Goal: Task Accomplishment & Management: Complete application form

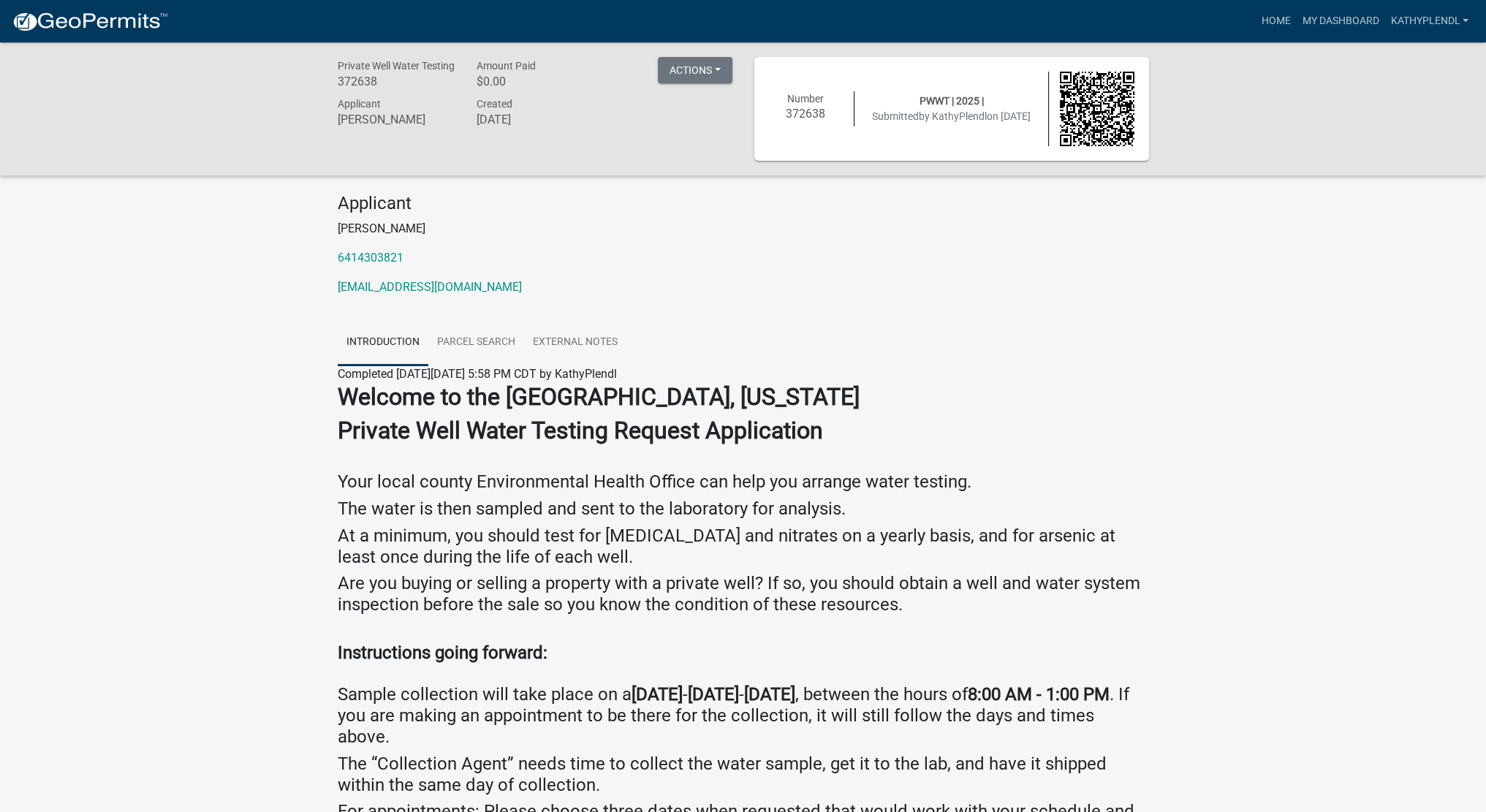
click at [1032, 301] on div "Applicant [PERSON_NAME] 6414303821 [EMAIL_ADDRESS][DOMAIN_NAME]" at bounding box center [743, 250] width 833 height 115
click at [1269, 16] on link "Home" at bounding box center [1276, 21] width 41 height 28
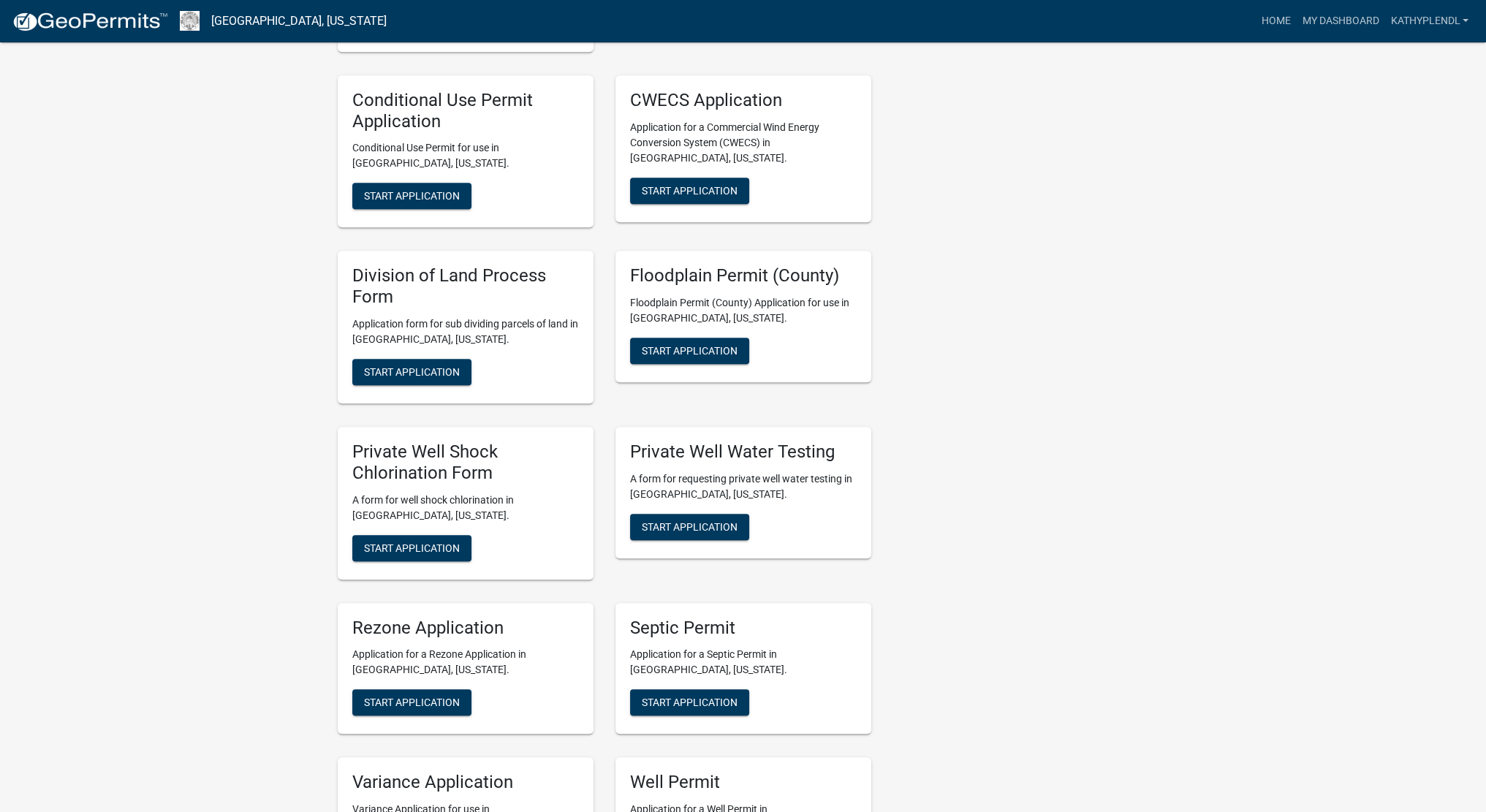
scroll to position [1576, 0]
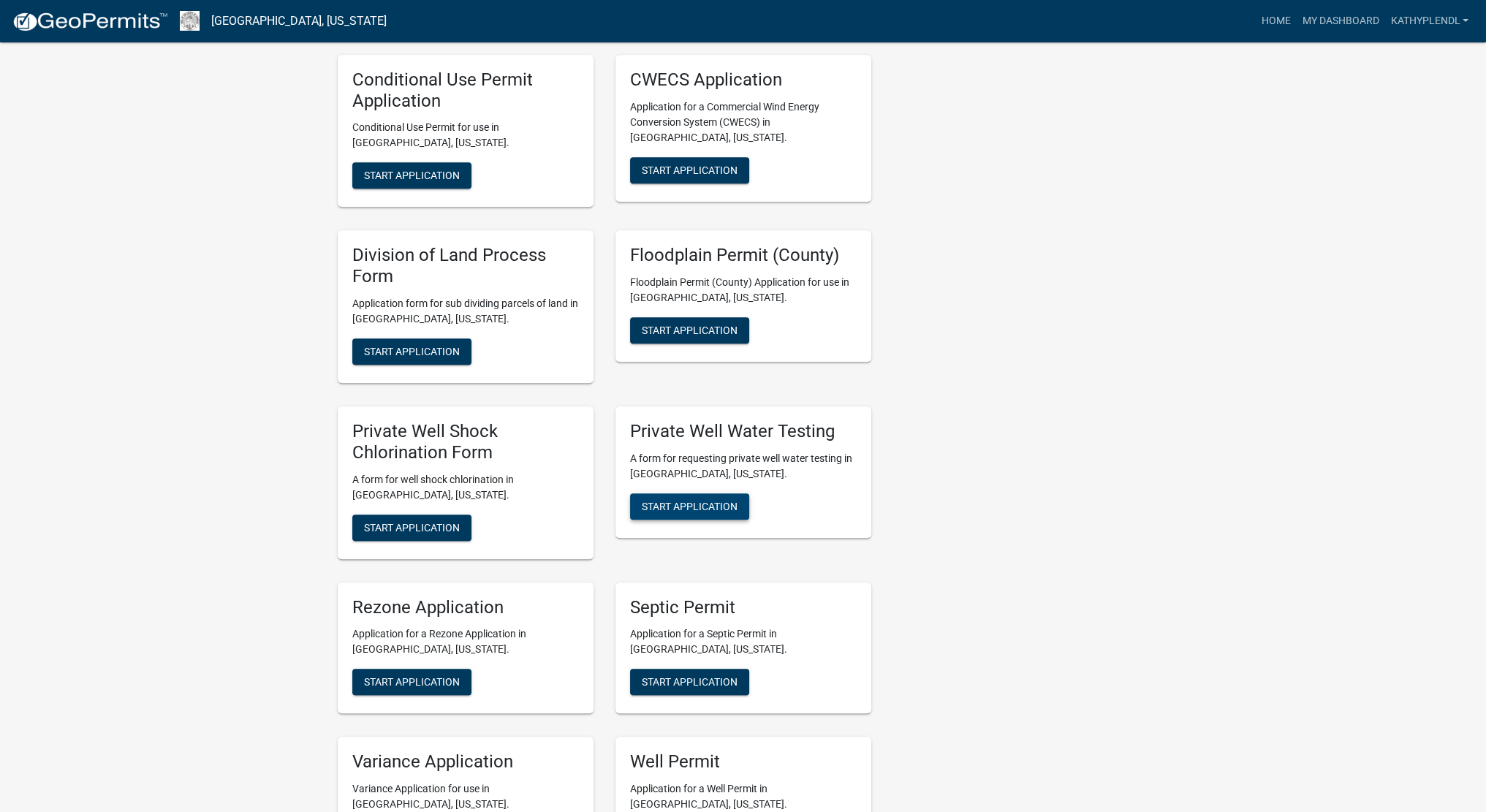
click at [672, 493] on button "Start Application" at bounding box center [690, 506] width 119 height 26
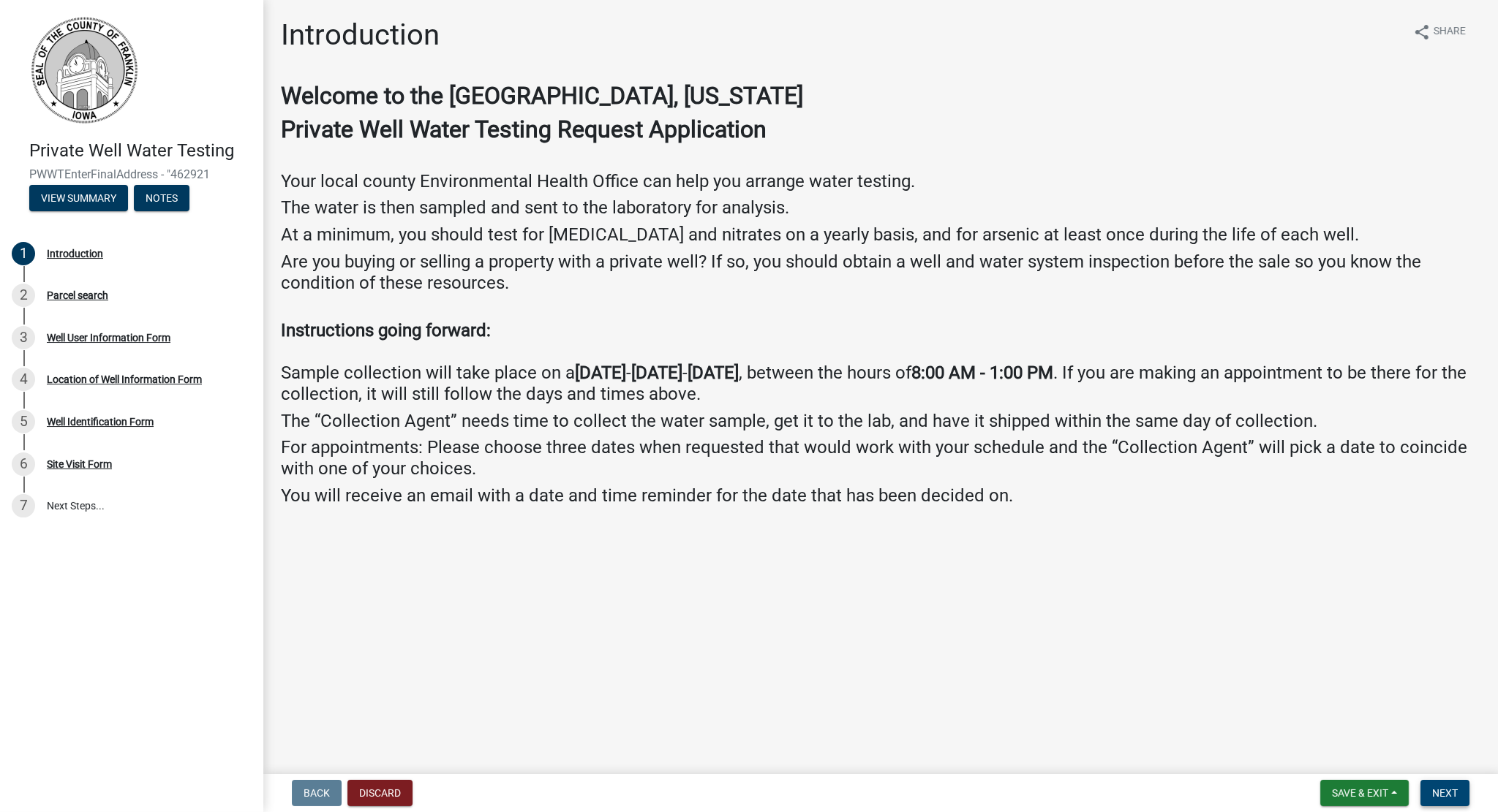
click at [1446, 798] on span "Next" at bounding box center [1445, 792] width 26 height 11
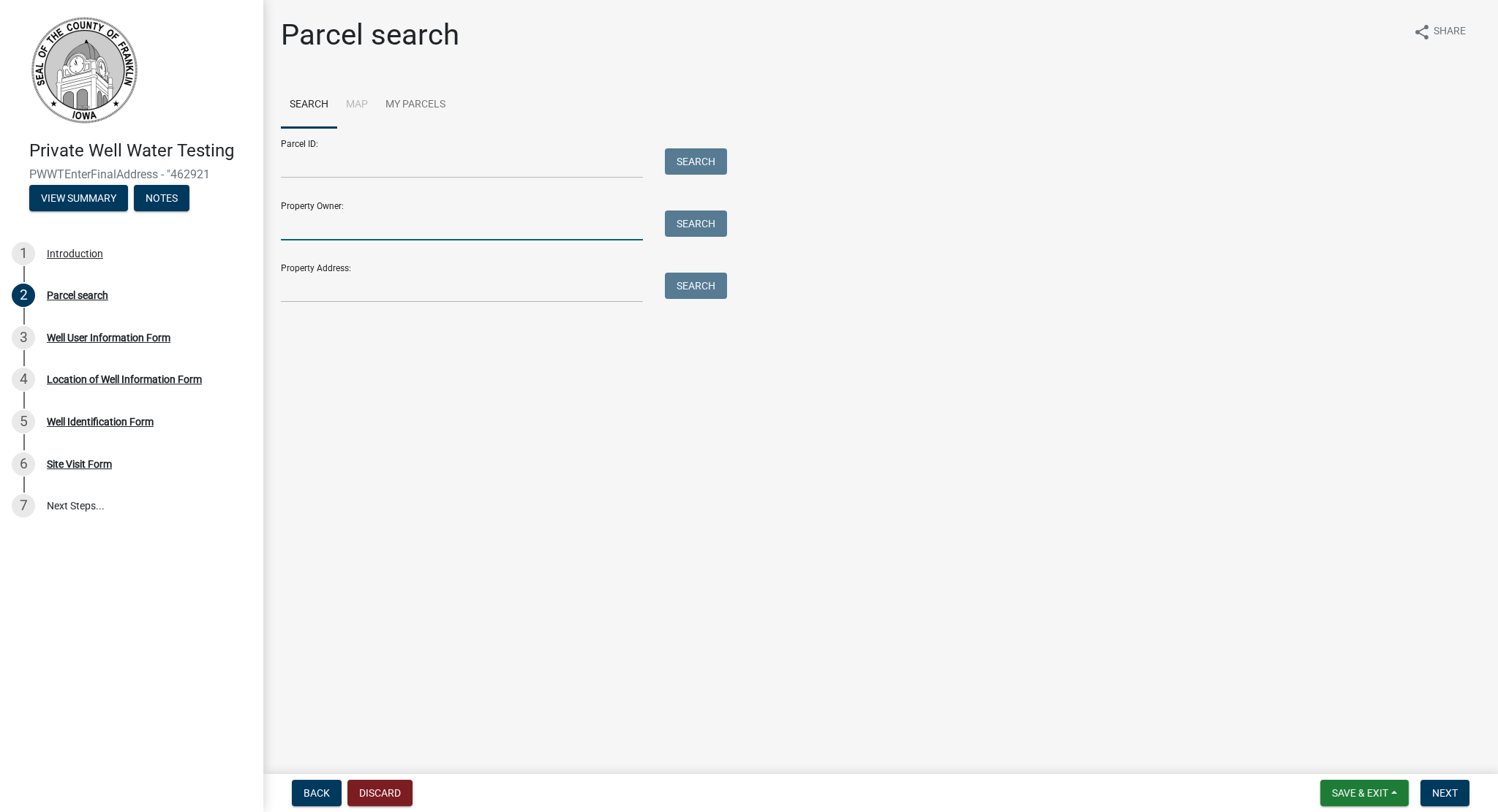
click at [348, 230] on input "Property Owner:" at bounding box center [462, 226] width 362 height 30
type input "C"
type input "[PERSON_NAME] and [PERSON_NAME]"
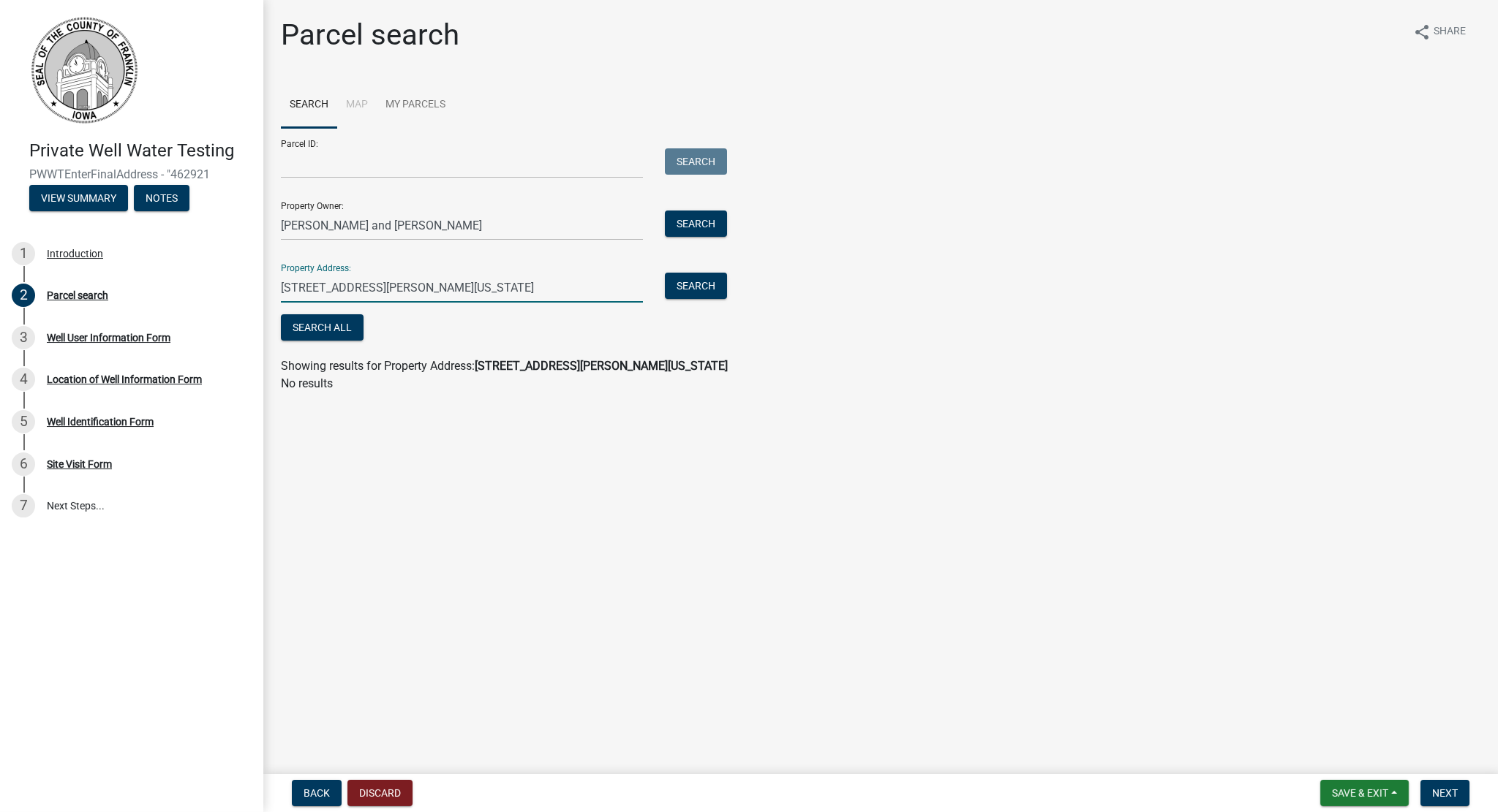
type input "[STREET_ADDRESS][PERSON_NAME][US_STATE]"
click at [512, 162] on input "Parcel ID:" at bounding box center [462, 163] width 362 height 30
click at [385, 166] on input "Parcel ID:" at bounding box center [462, 163] width 362 height 30
drag, startPoint x: 385, startPoint y: 166, endPoint x: 306, endPoint y: 171, distance: 79.2
click at [306, 171] on input "Parcel ID:" at bounding box center [462, 163] width 362 height 30
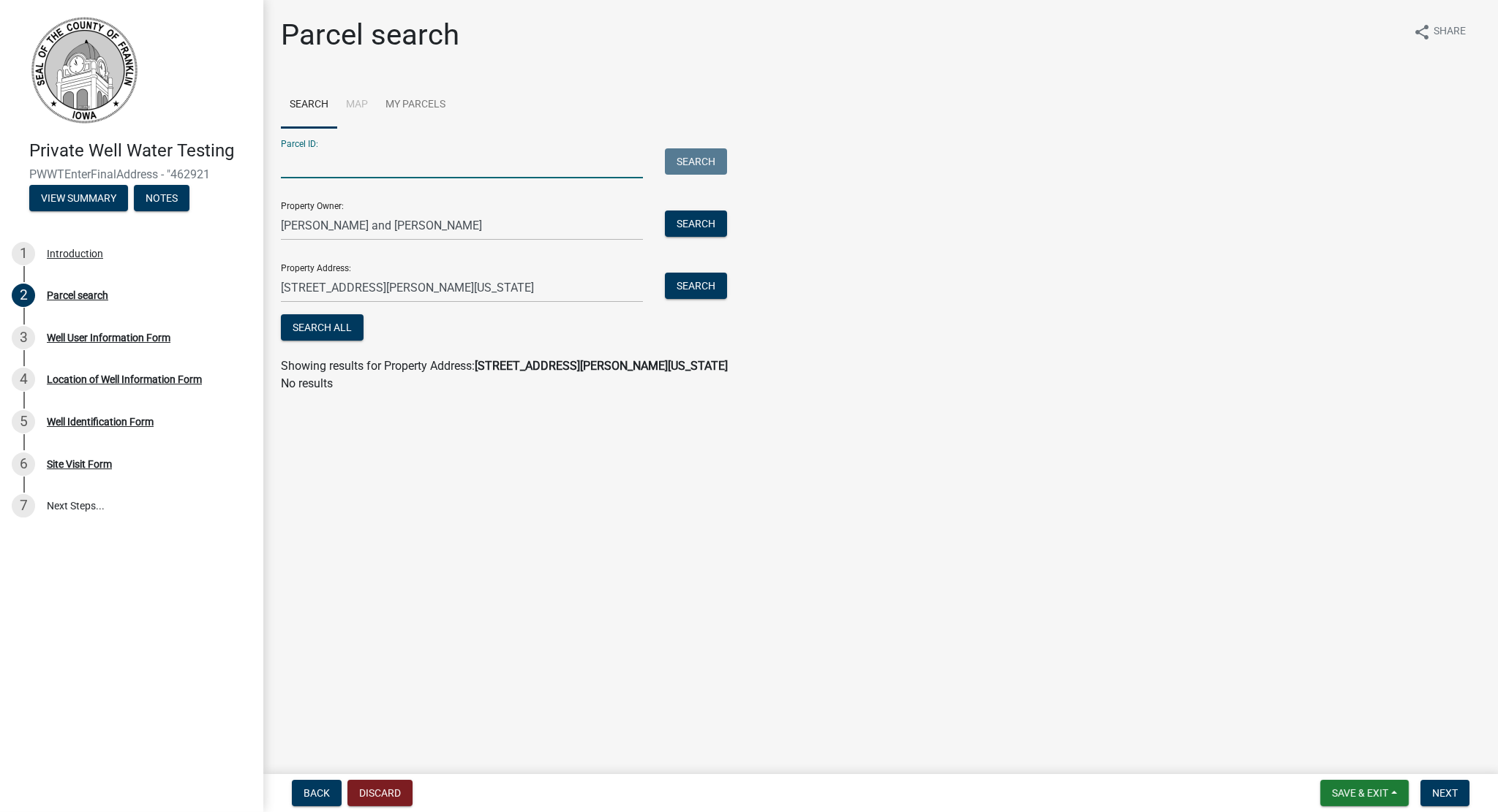
paste input "0825300008"
type input "0825300008"
click at [692, 168] on button "Search" at bounding box center [696, 161] width 62 height 26
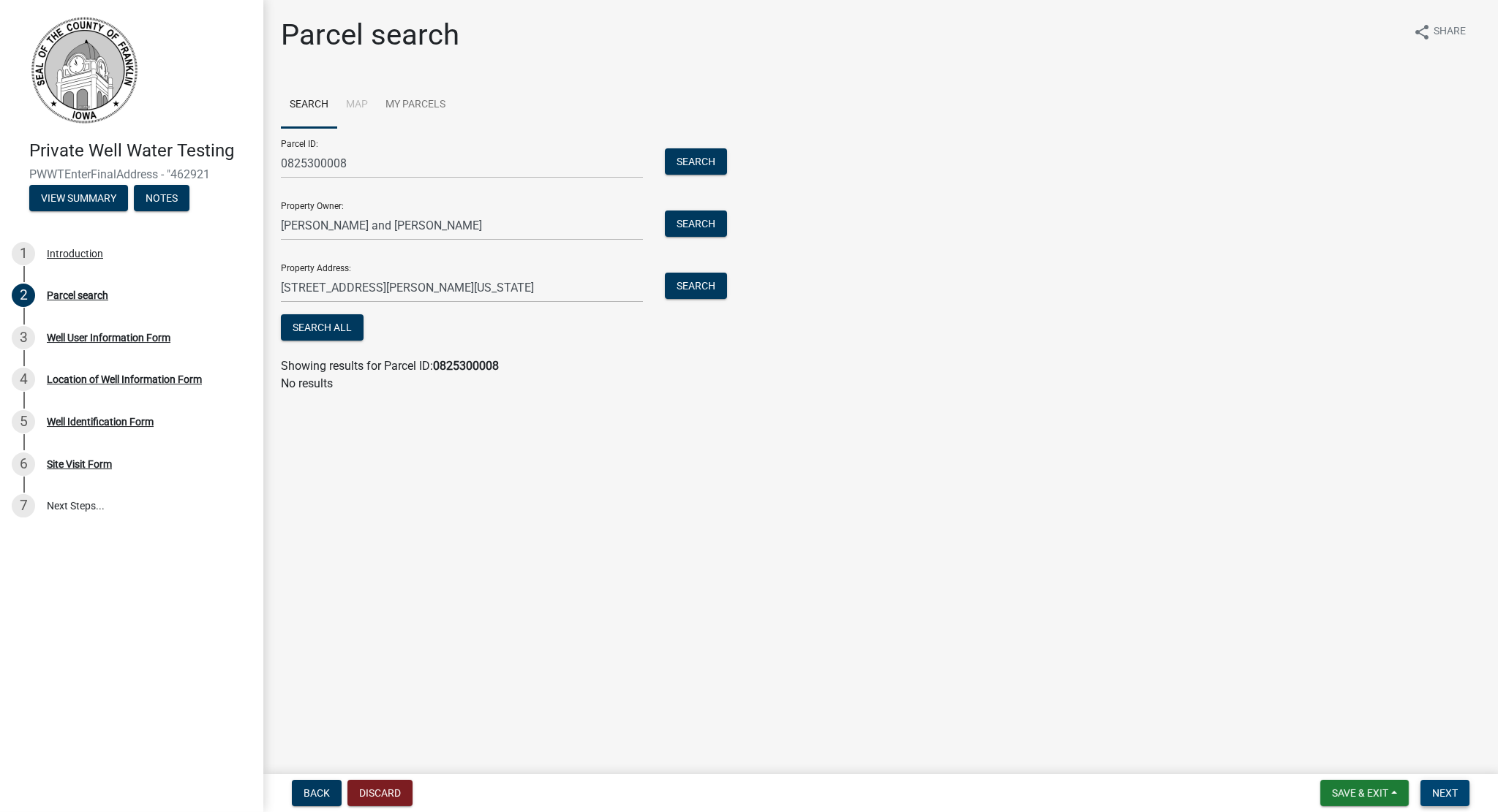
click at [1454, 792] on span "Next" at bounding box center [1445, 792] width 26 height 11
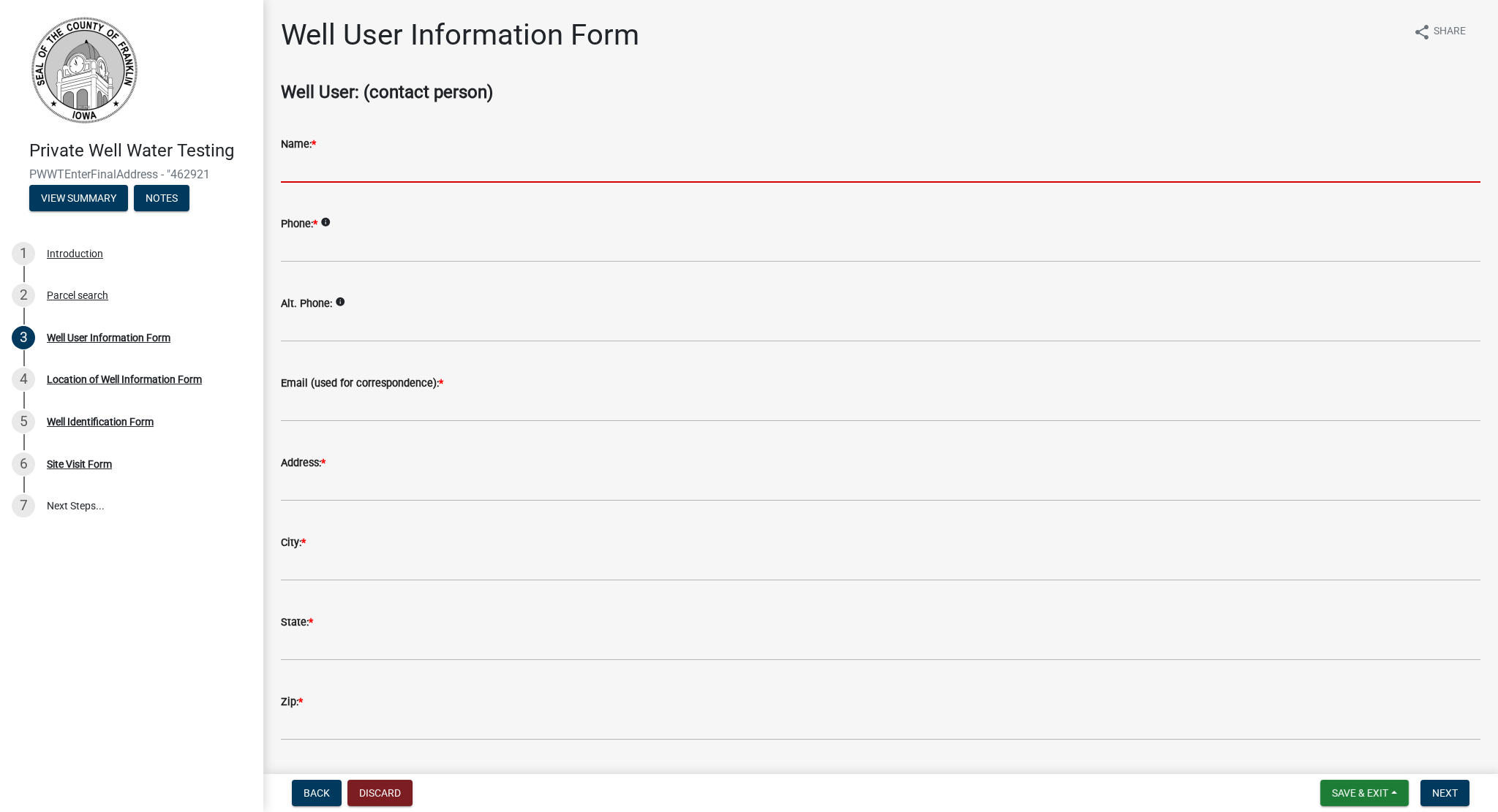
click at [463, 164] on input "Name: *" at bounding box center [881, 168] width 1199 height 30
type input "[PERSON_NAME]"
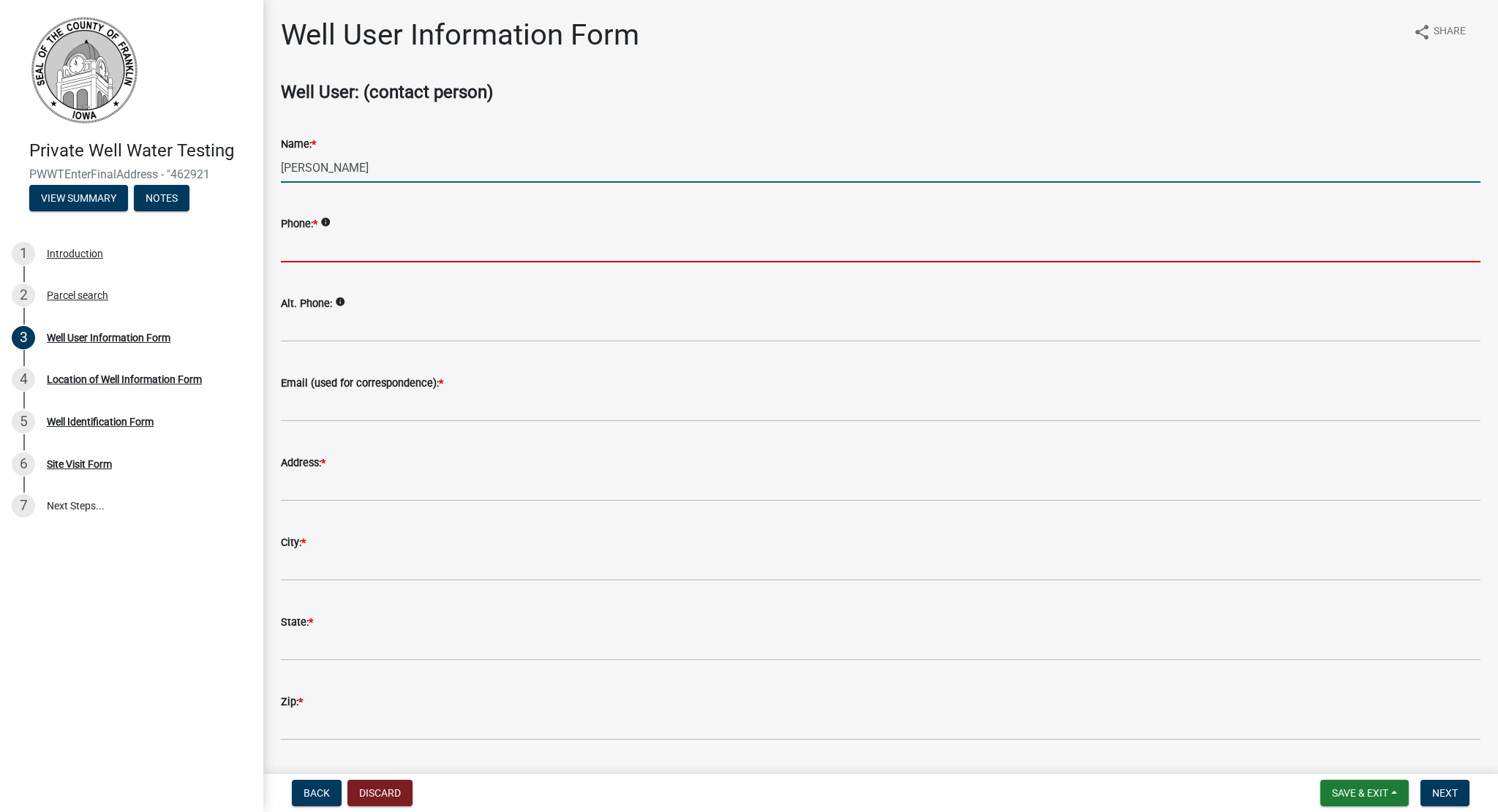
type input "6414303821"
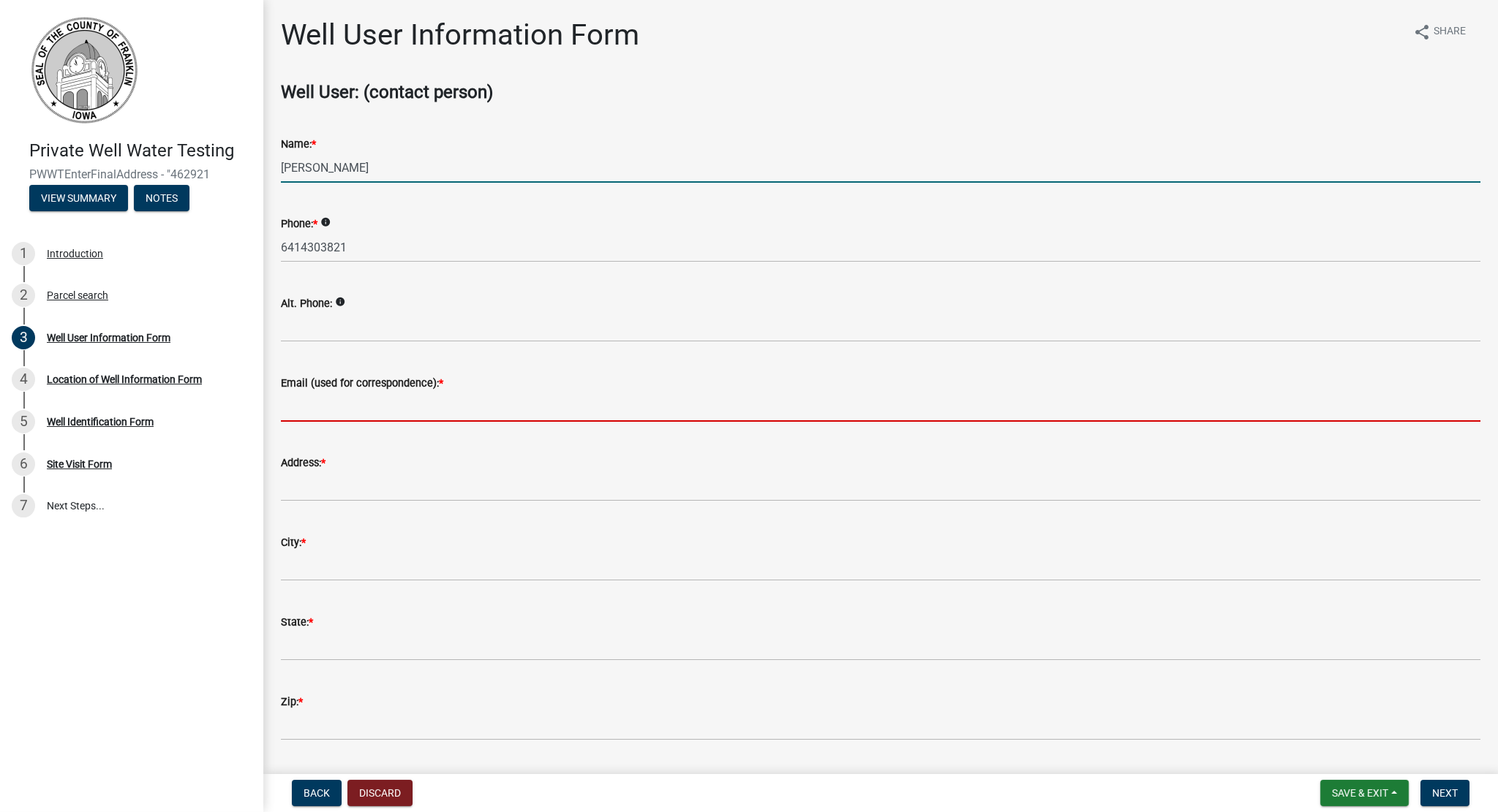
type input "[EMAIL_ADDRESS][DOMAIN_NAME]"
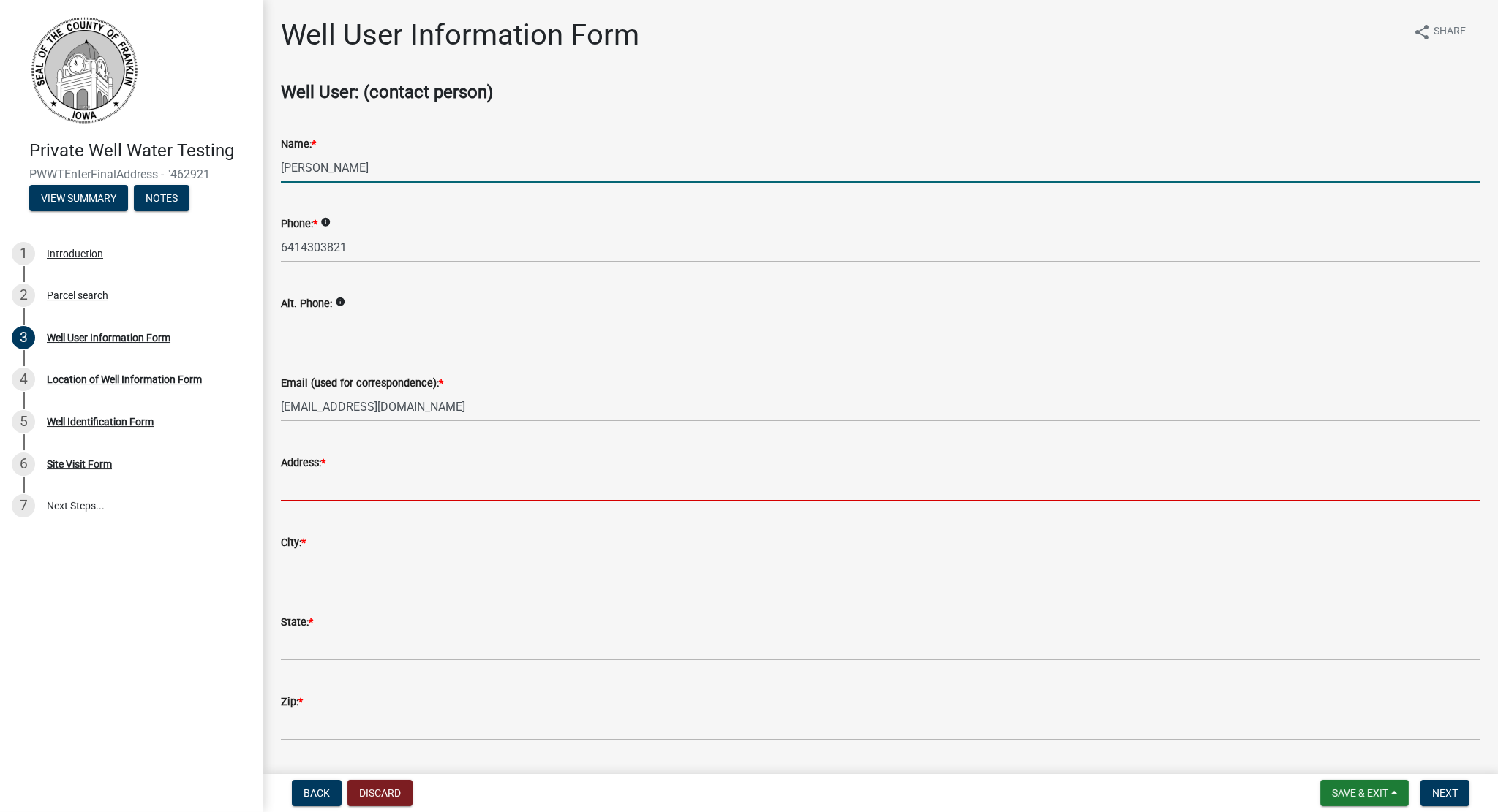
type input "[STREET_ADDRESS]"
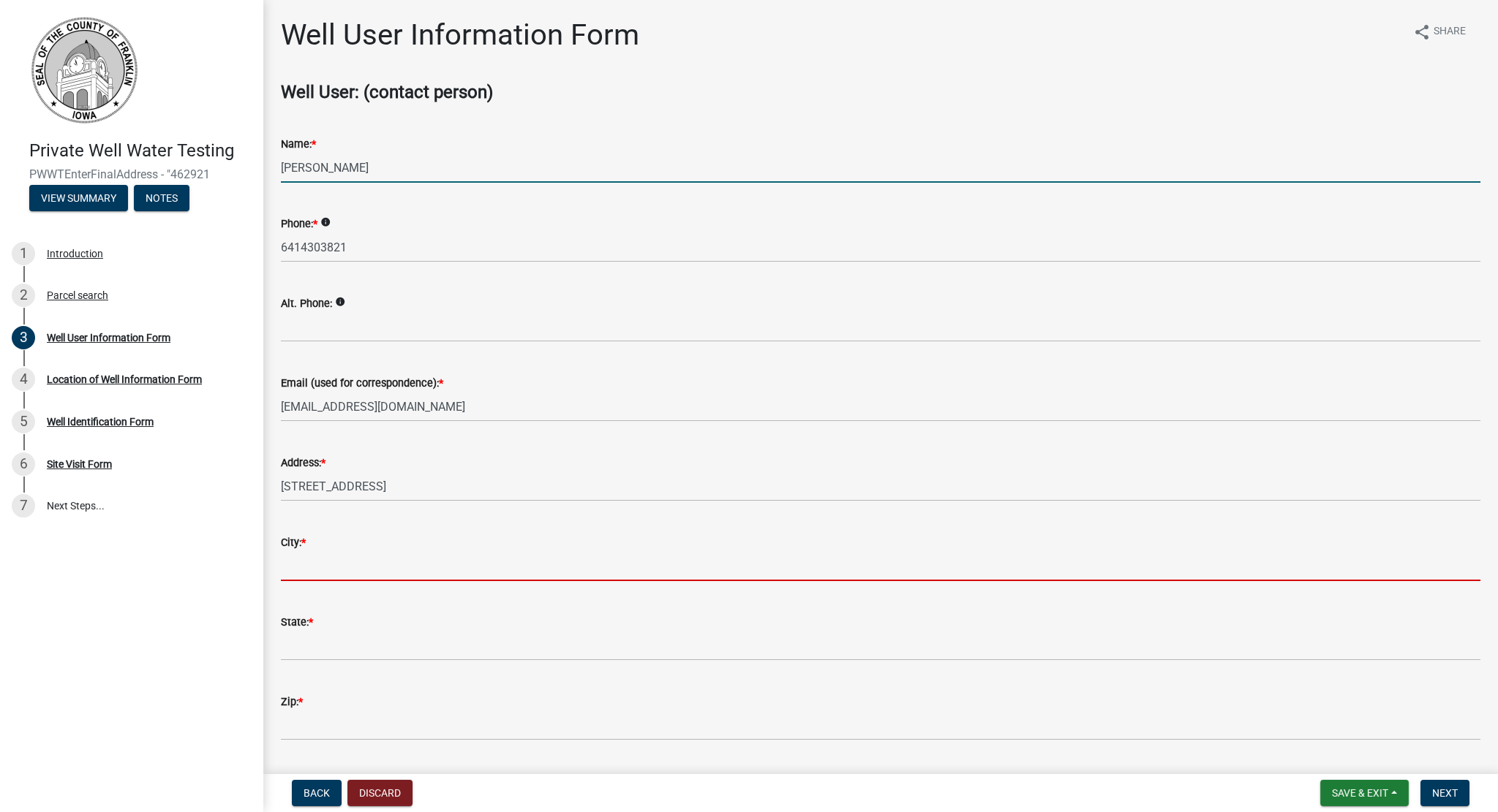
type input "Hampton"
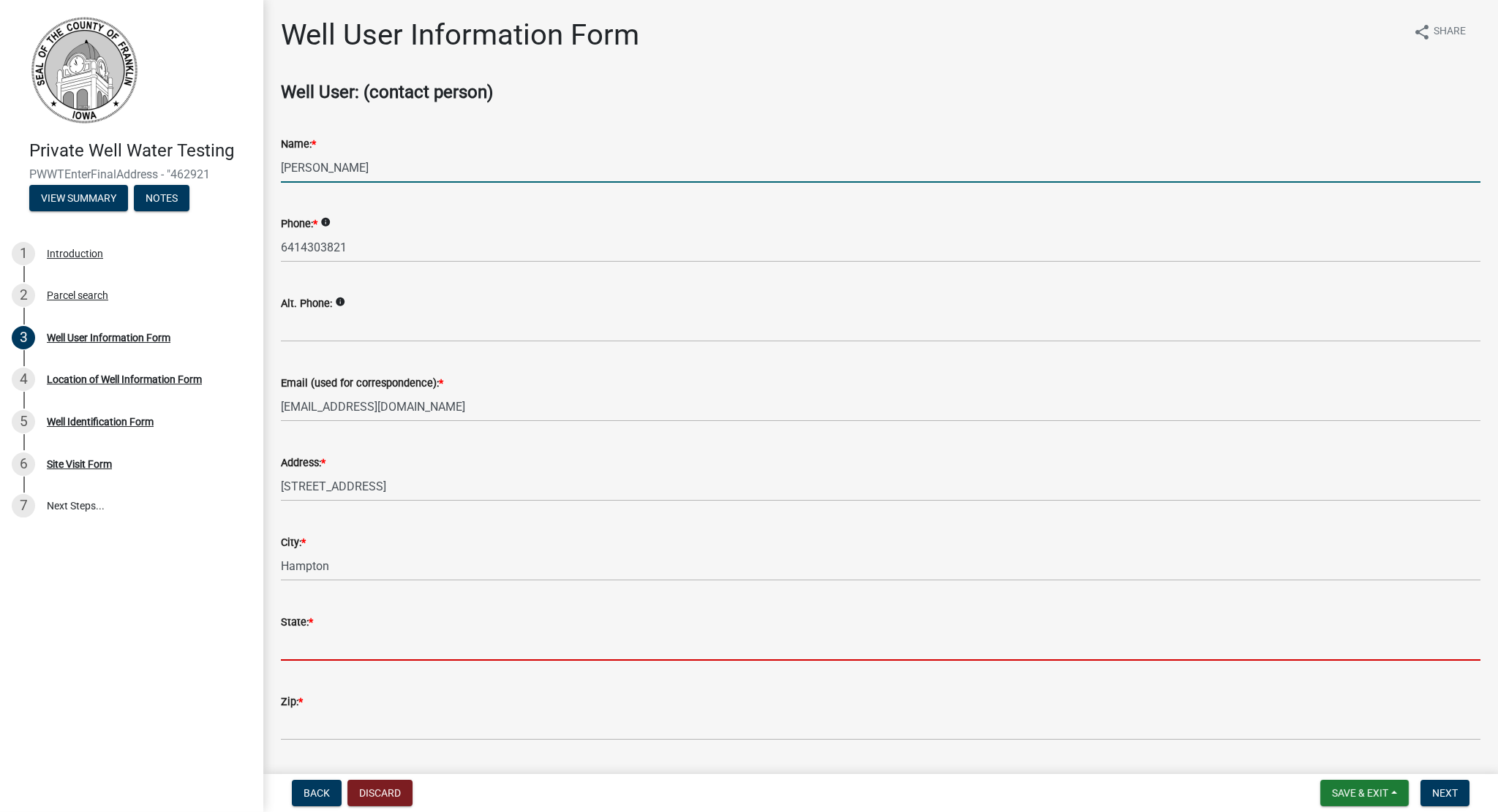
type input "IA"
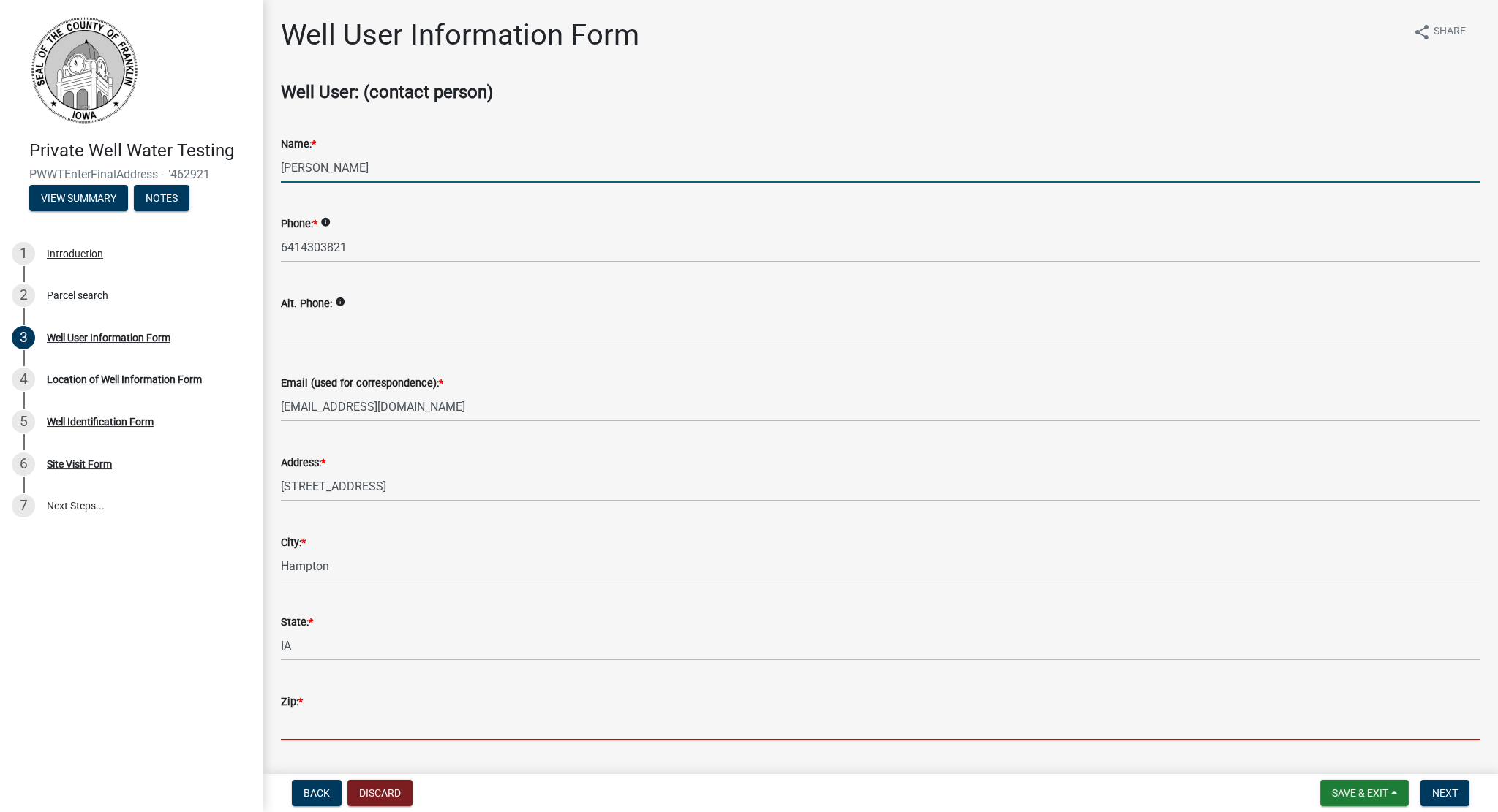
type input "50441"
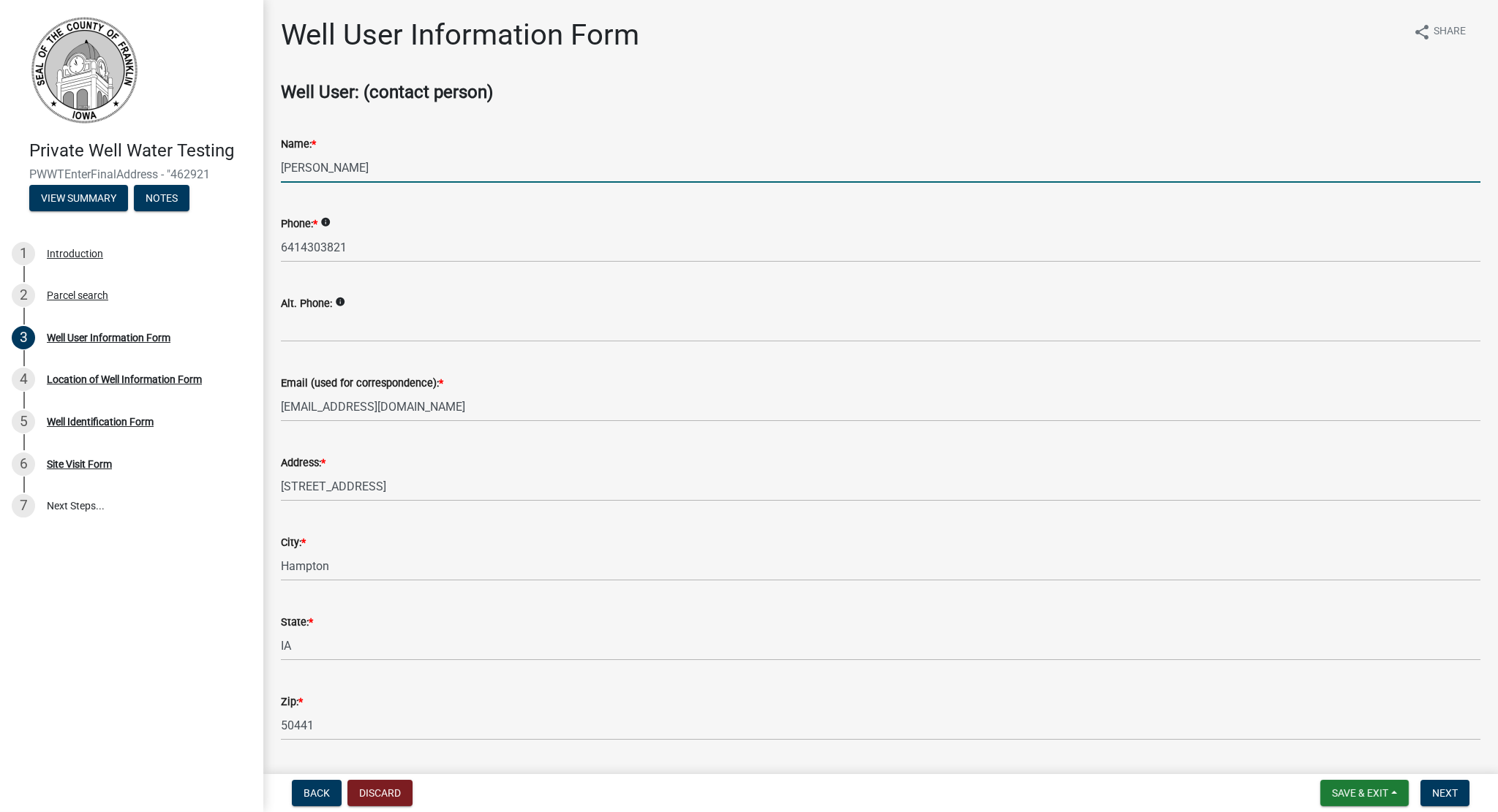
drag, startPoint x: 399, startPoint y: 163, endPoint x: 101, endPoint y: 166, distance: 298.0
click at [101, 166] on div "Private Well Water Testing PWWTEnterFinalAddress - "462921 View Summary Notes 1…" at bounding box center [749, 406] width 1498 height 812
type input "[PERSON_NAME]"
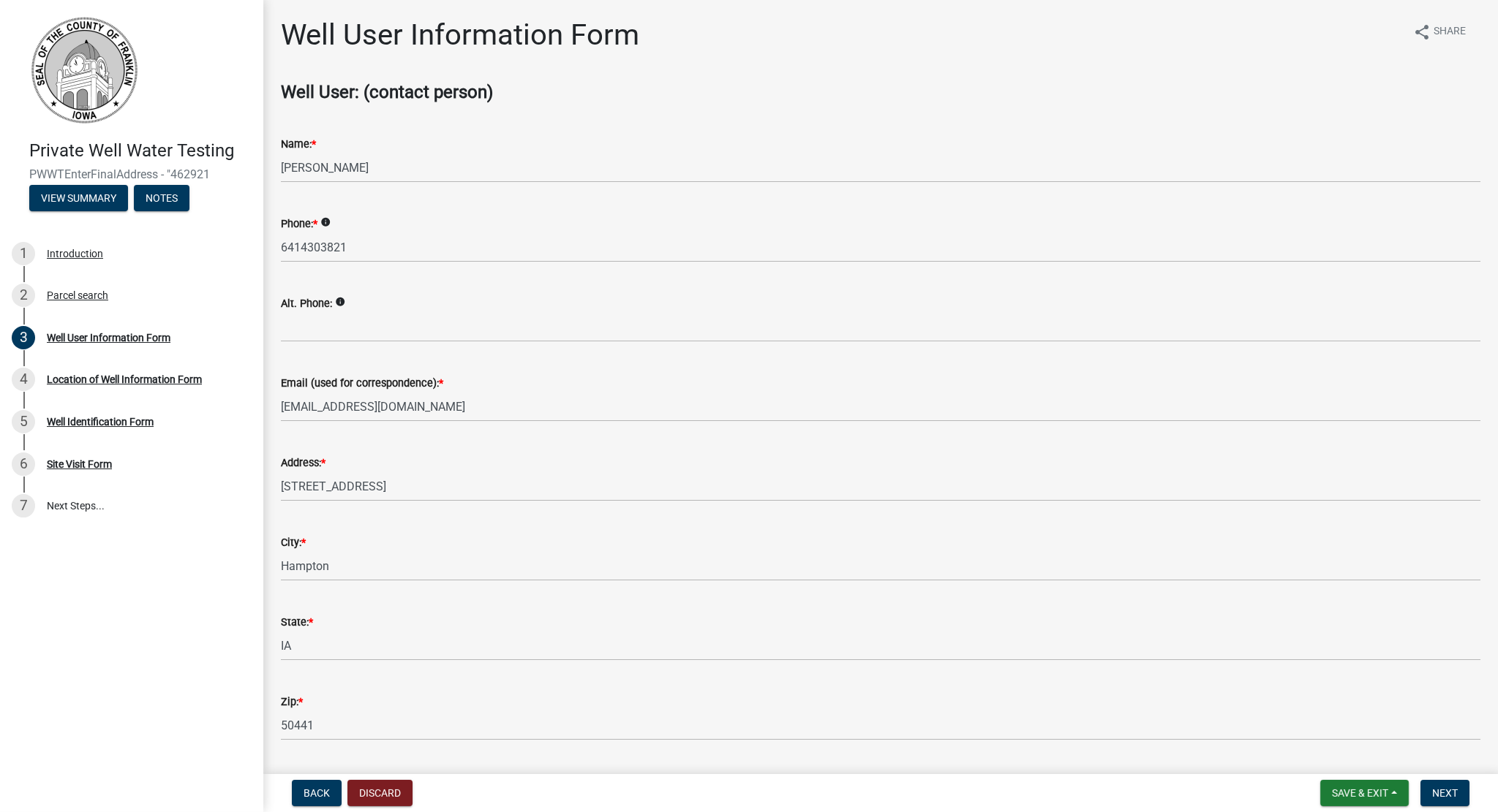
click at [1069, 301] on div "Alt. Phone: info" at bounding box center [881, 303] width 1199 height 17
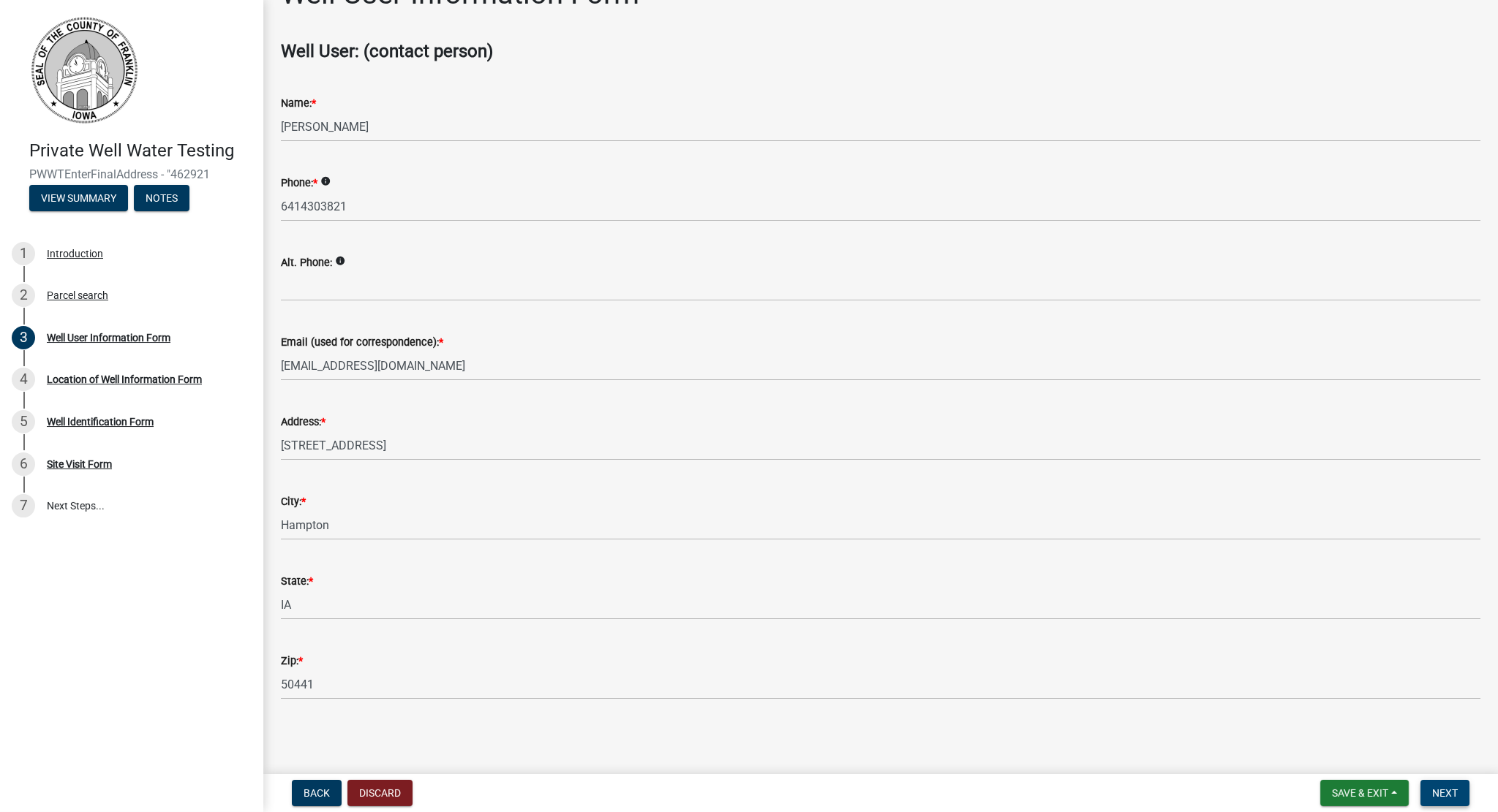
click at [1442, 792] on span "Next" at bounding box center [1445, 792] width 26 height 11
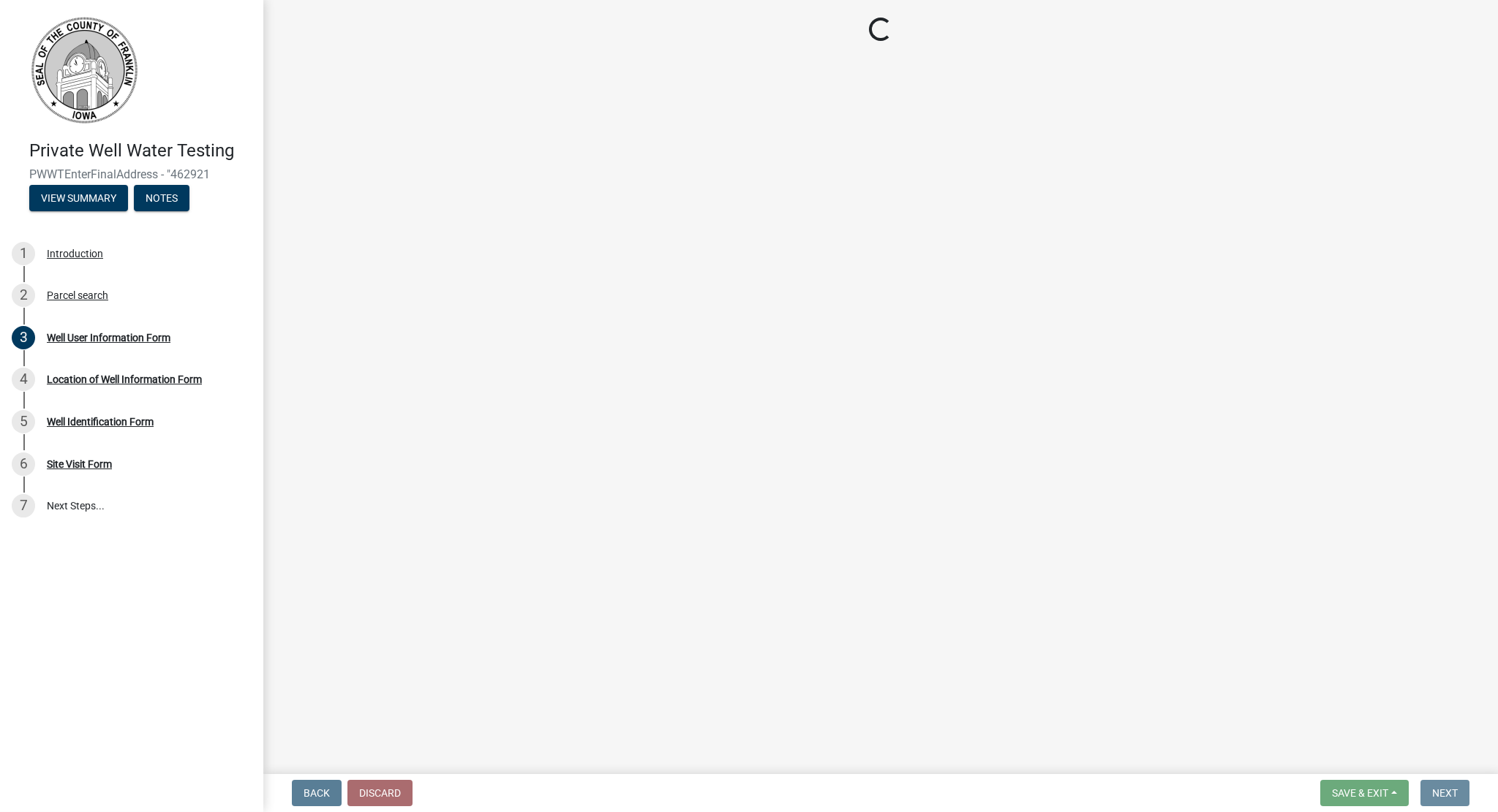
scroll to position [0, 0]
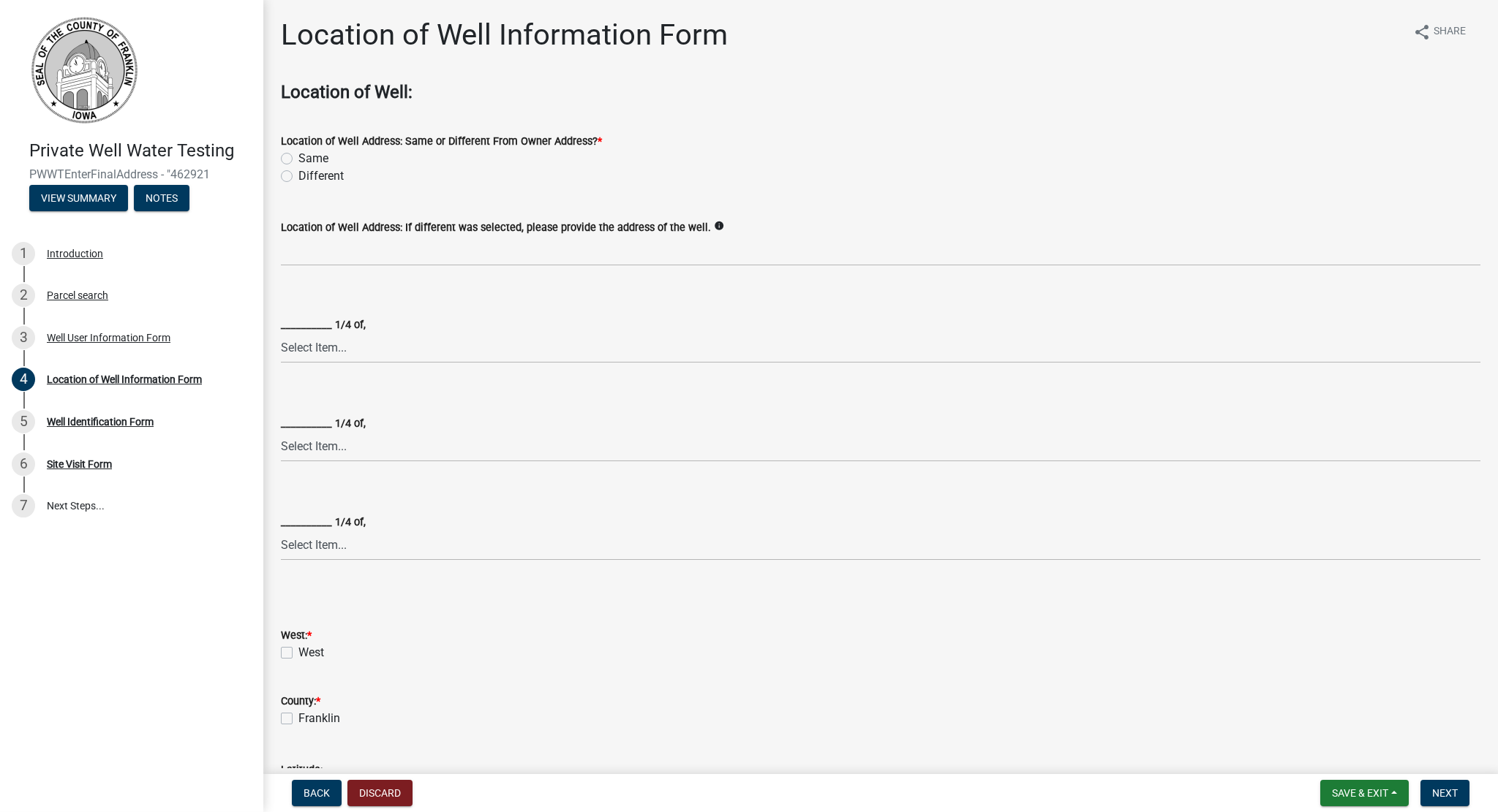
click at [299, 156] on label "Same" at bounding box center [314, 158] width 30 height 17
click at [299, 156] on input "Same" at bounding box center [303, 154] width 10 height 10
radio input "true"
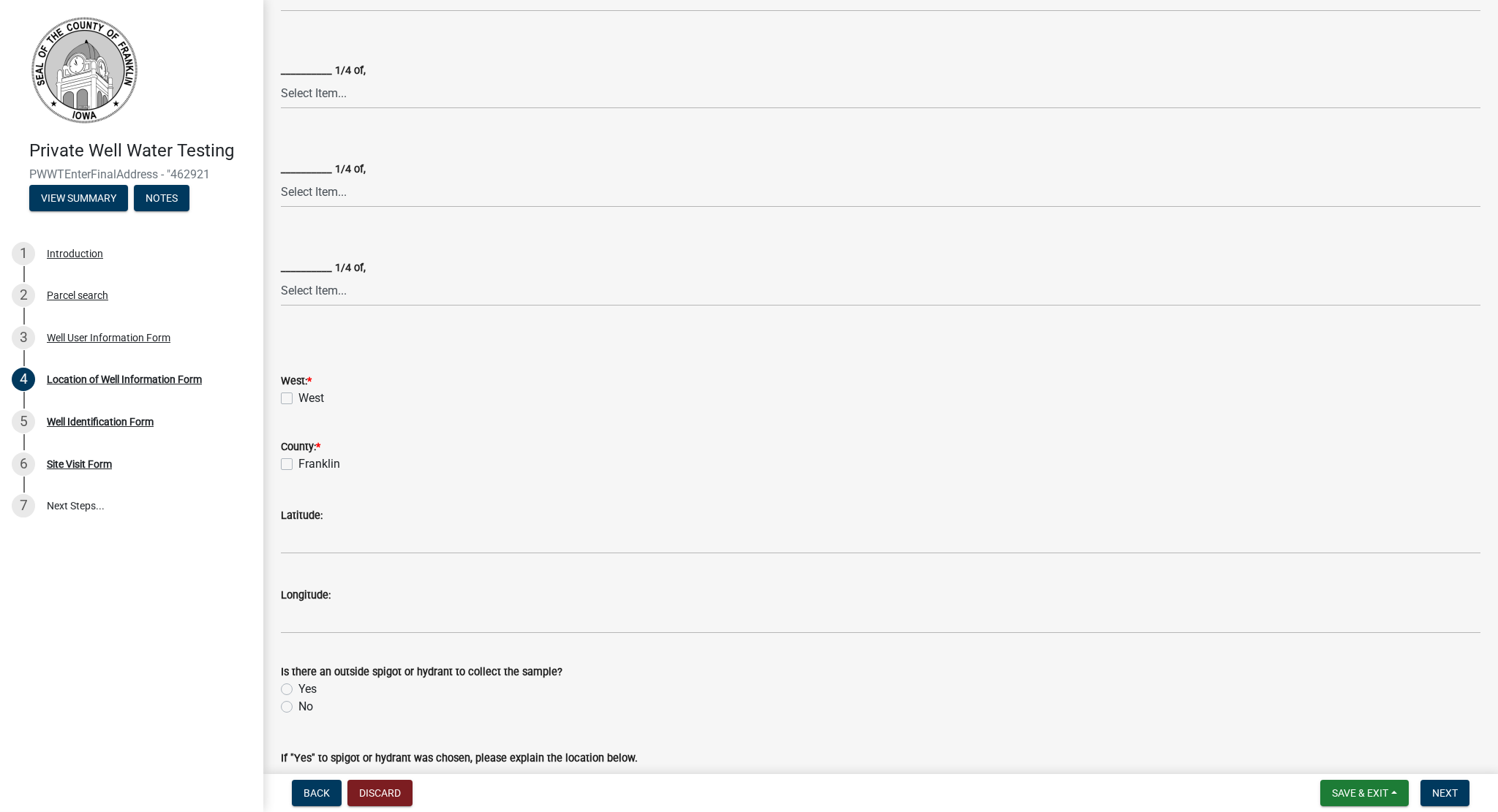
scroll to position [380, 0]
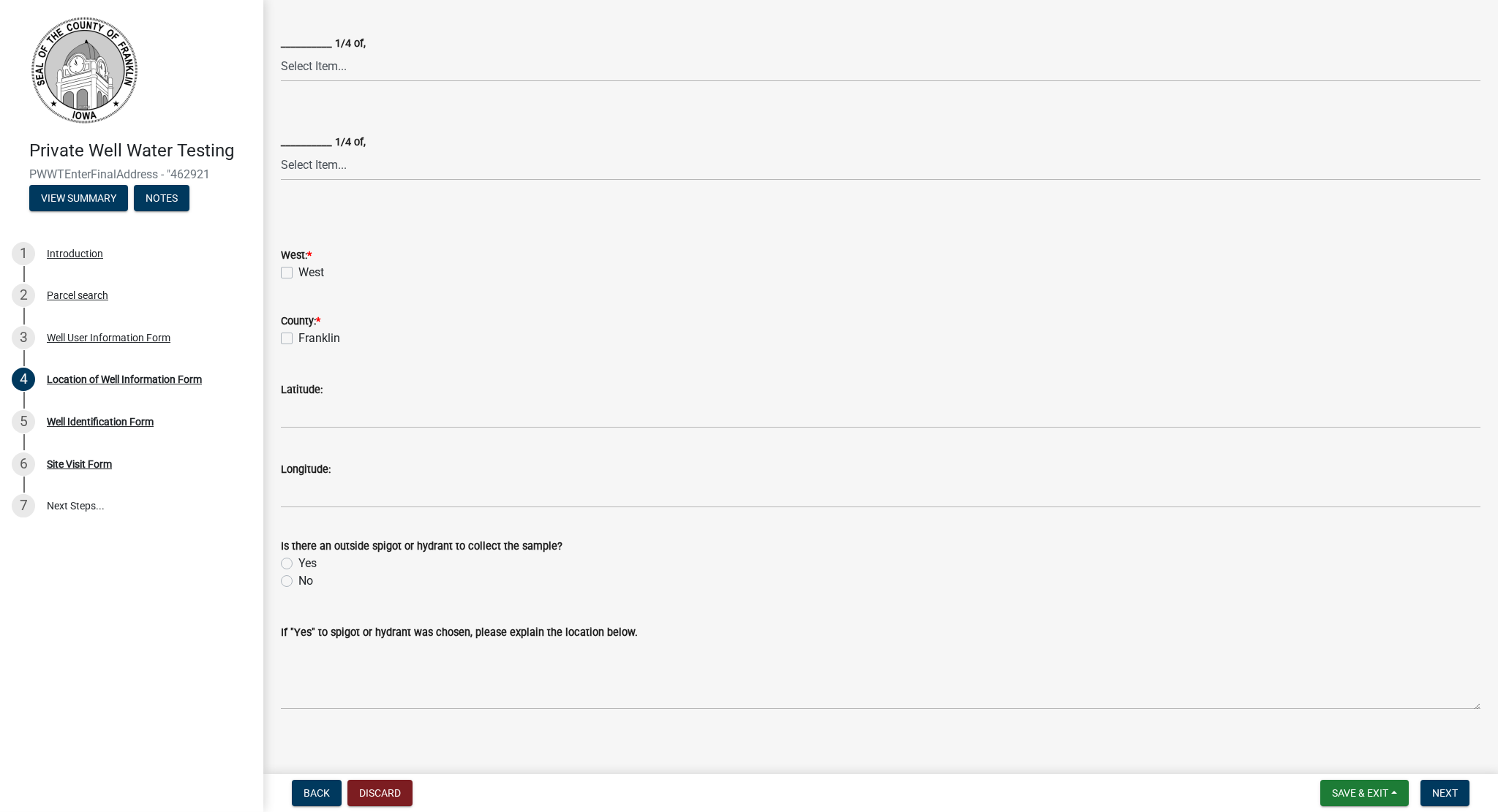
click at [299, 276] on label "West" at bounding box center [311, 272] width 26 height 17
click at [299, 273] on input "West" at bounding box center [303, 268] width 10 height 10
checkbox input "true"
click at [299, 336] on label "Franklin" at bounding box center [319, 338] width 42 height 17
click at [299, 336] on input "Franklin" at bounding box center [303, 334] width 10 height 10
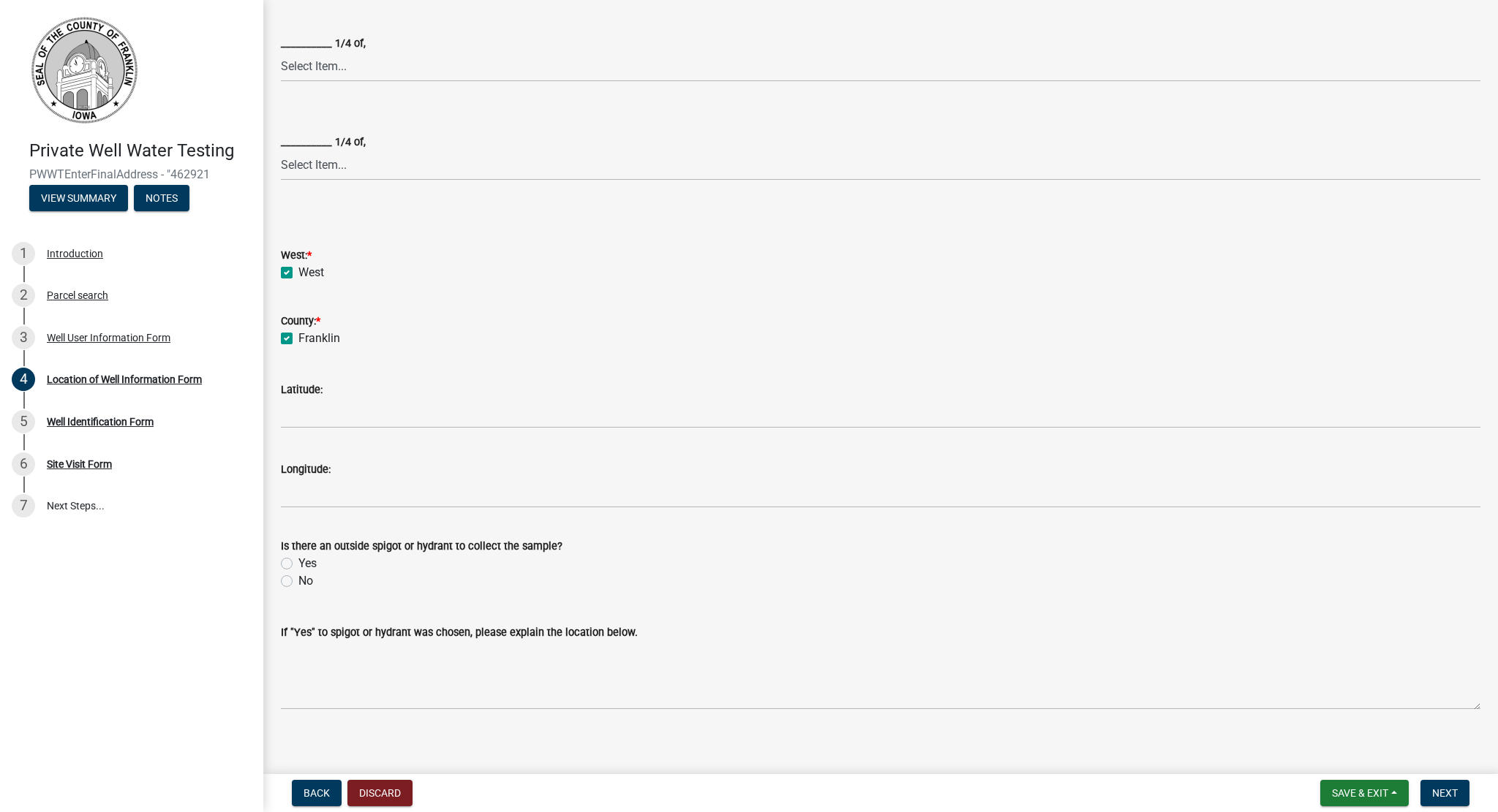
checkbox input "true"
